Goal: Task Accomplishment & Management: Use online tool/utility

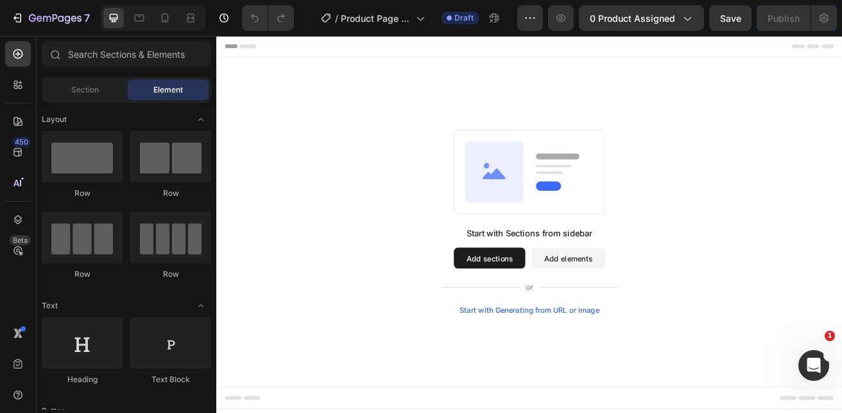
click at [634, 309] on button "Add elements" at bounding box center [649, 310] width 90 height 26
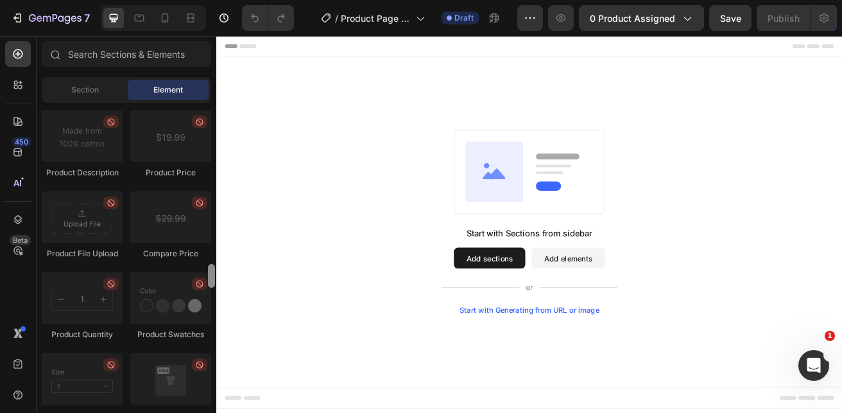
scroll to position [2136, 0]
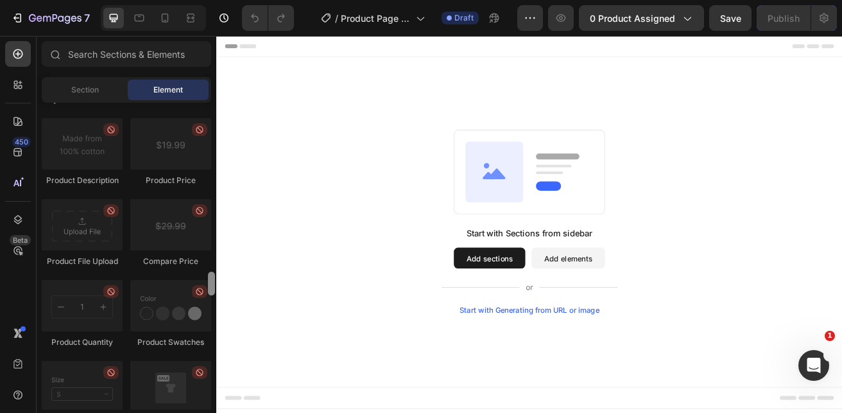
drag, startPoint x: 430, startPoint y: 155, endPoint x: 218, endPoint y: 340, distance: 280.7
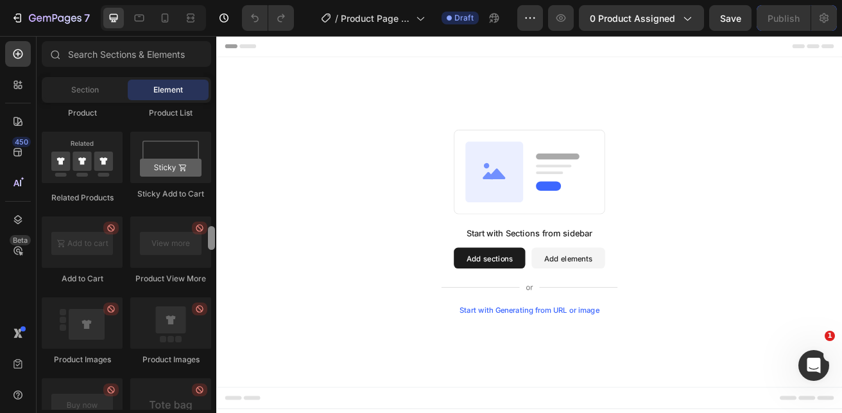
scroll to position [1762, 0]
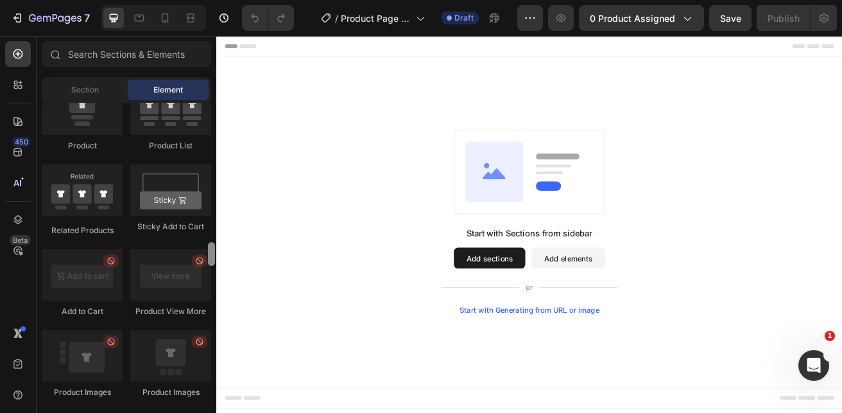
drag, startPoint x: 428, startPoint y: 326, endPoint x: 242, endPoint y: 235, distance: 207.2
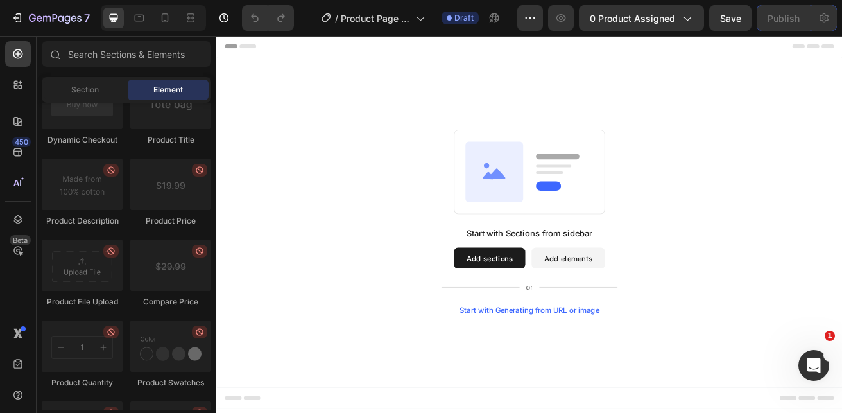
scroll to position [0, 0]
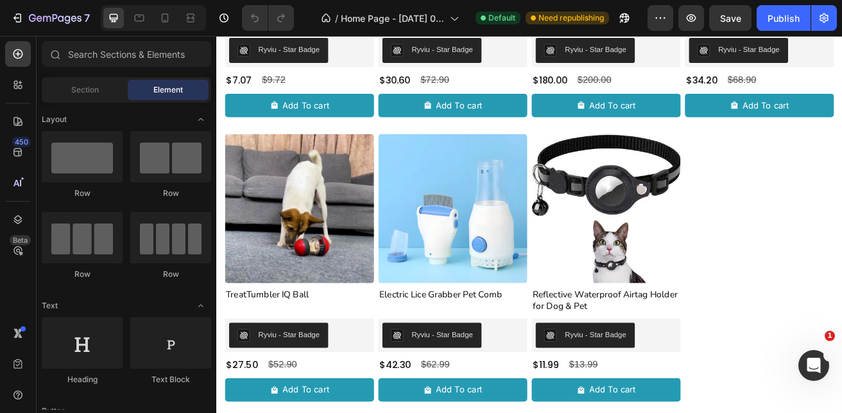
scroll to position [609, 0]
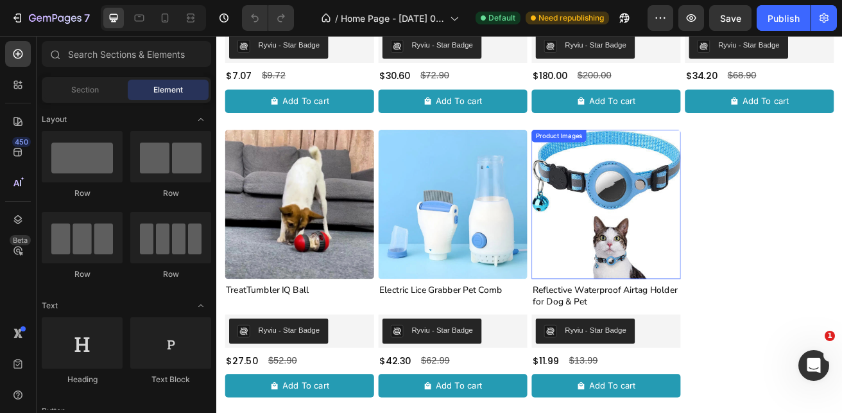
click at [722, 239] on img at bounding box center [696, 243] width 184 height 184
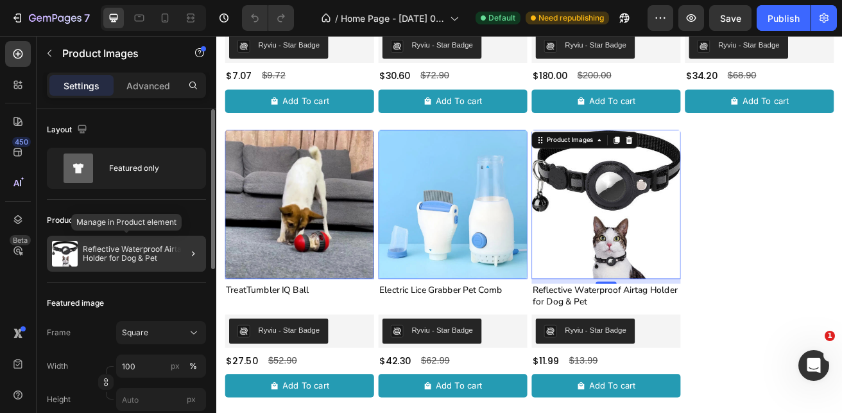
click at [111, 244] on div "Reflective Waterproof Airtag Holder for Dog & Pet" at bounding box center [126, 254] width 159 height 36
